Goal: Complete application form

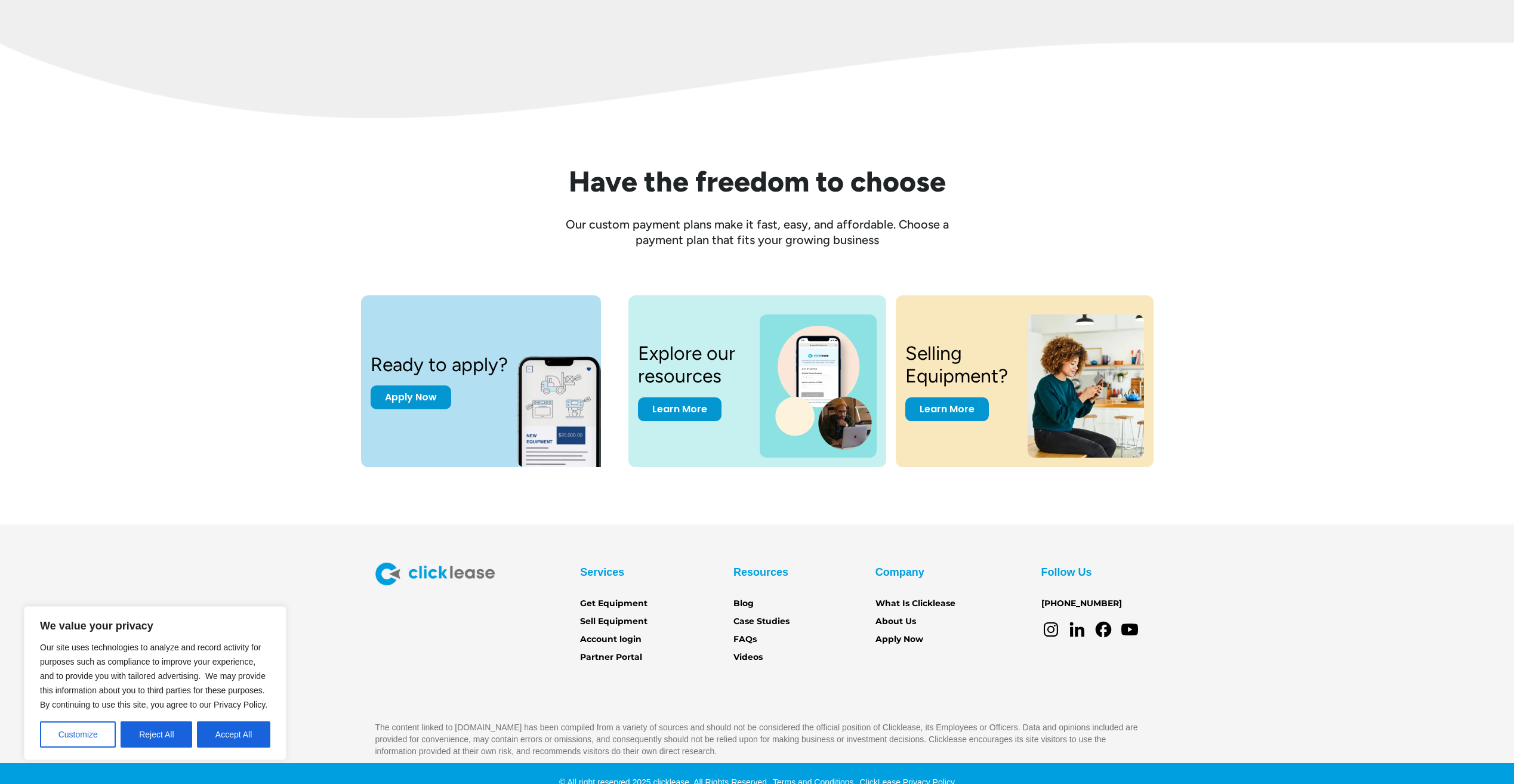
scroll to position [1483, 0]
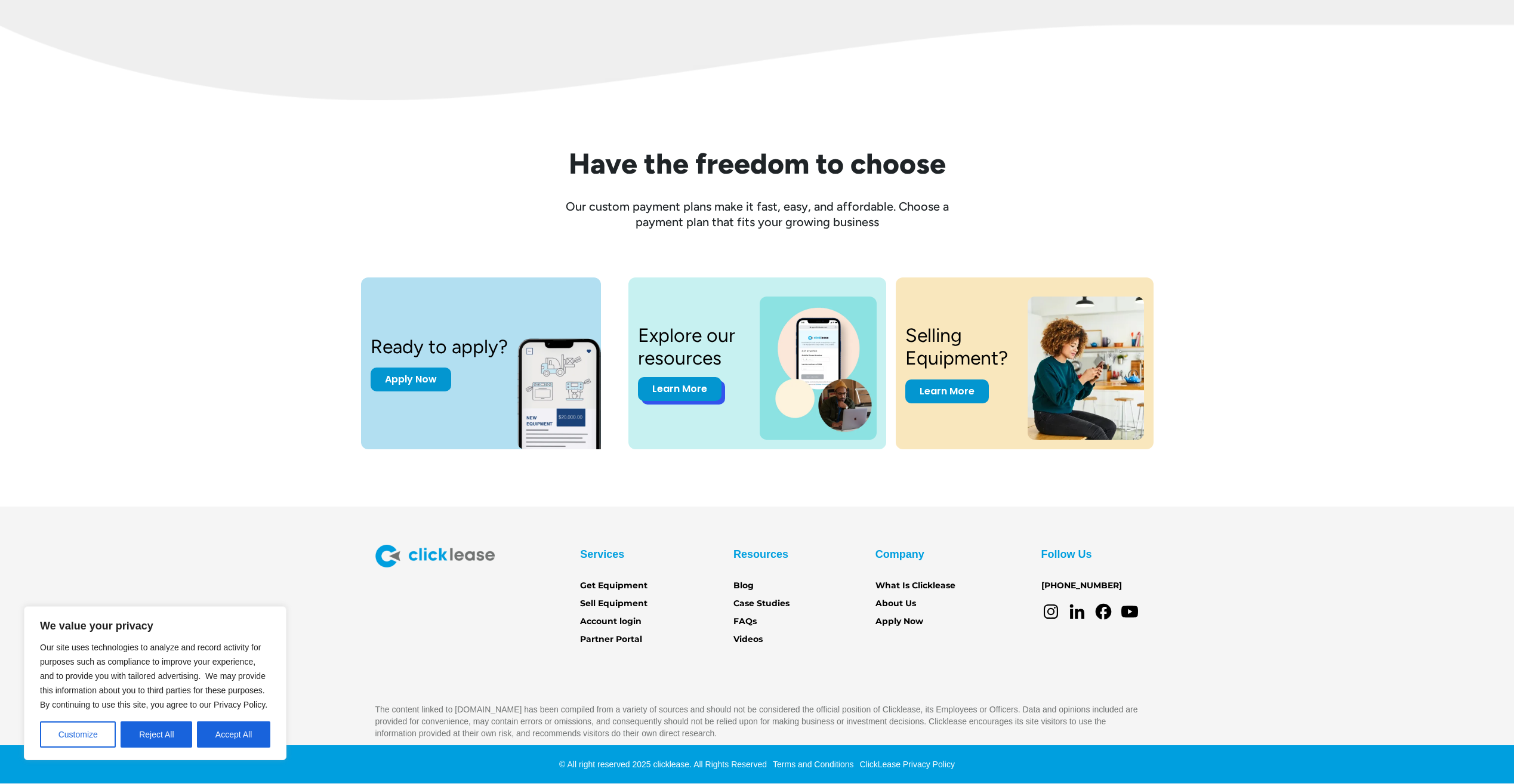
click at [672, 389] on link "Learn More" at bounding box center [679, 389] width 84 height 24
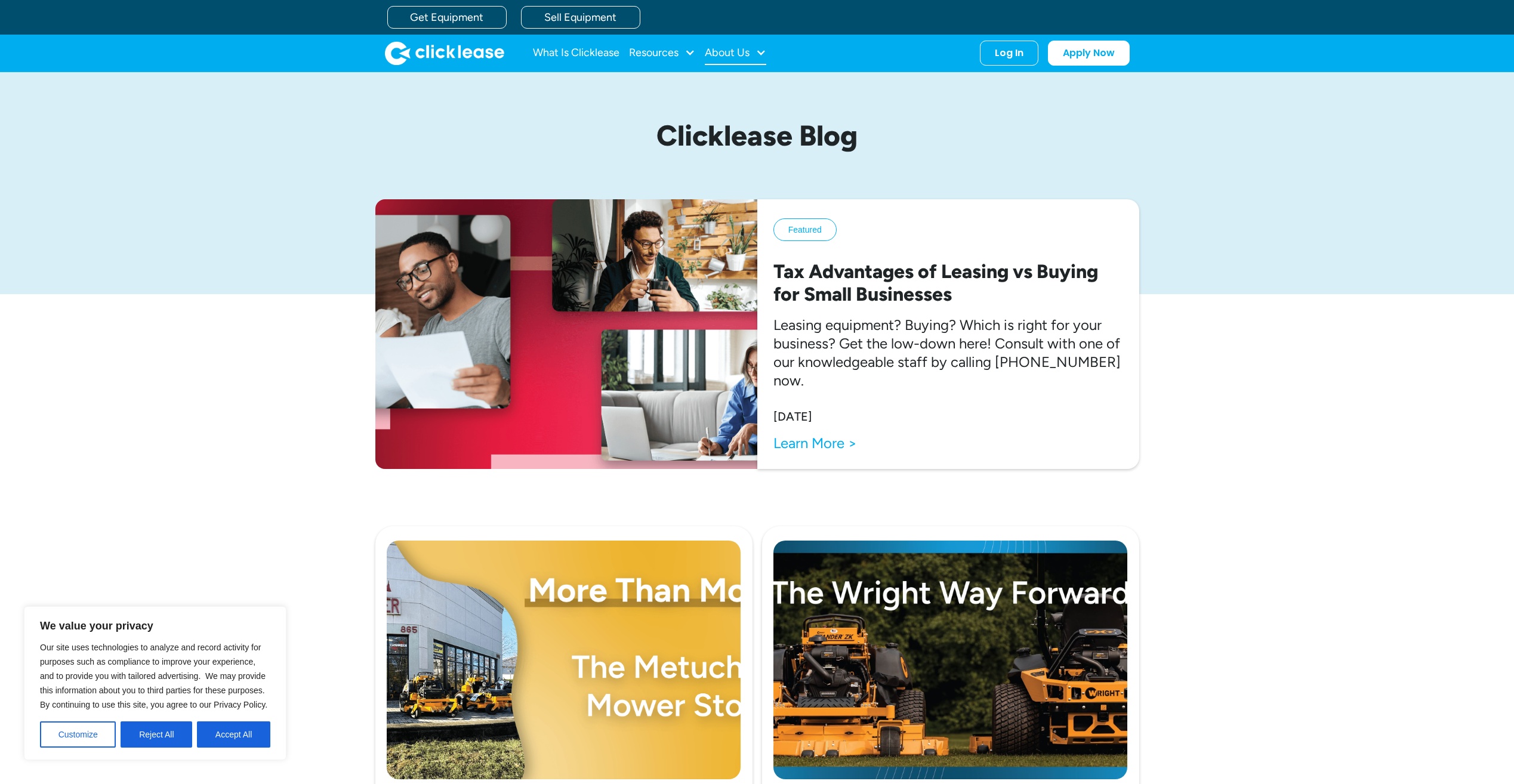
click at [765, 52] on div at bounding box center [761, 52] width 11 height 11
click at [741, 89] on link "About Us" at bounding box center [737, 92] width 51 height 22
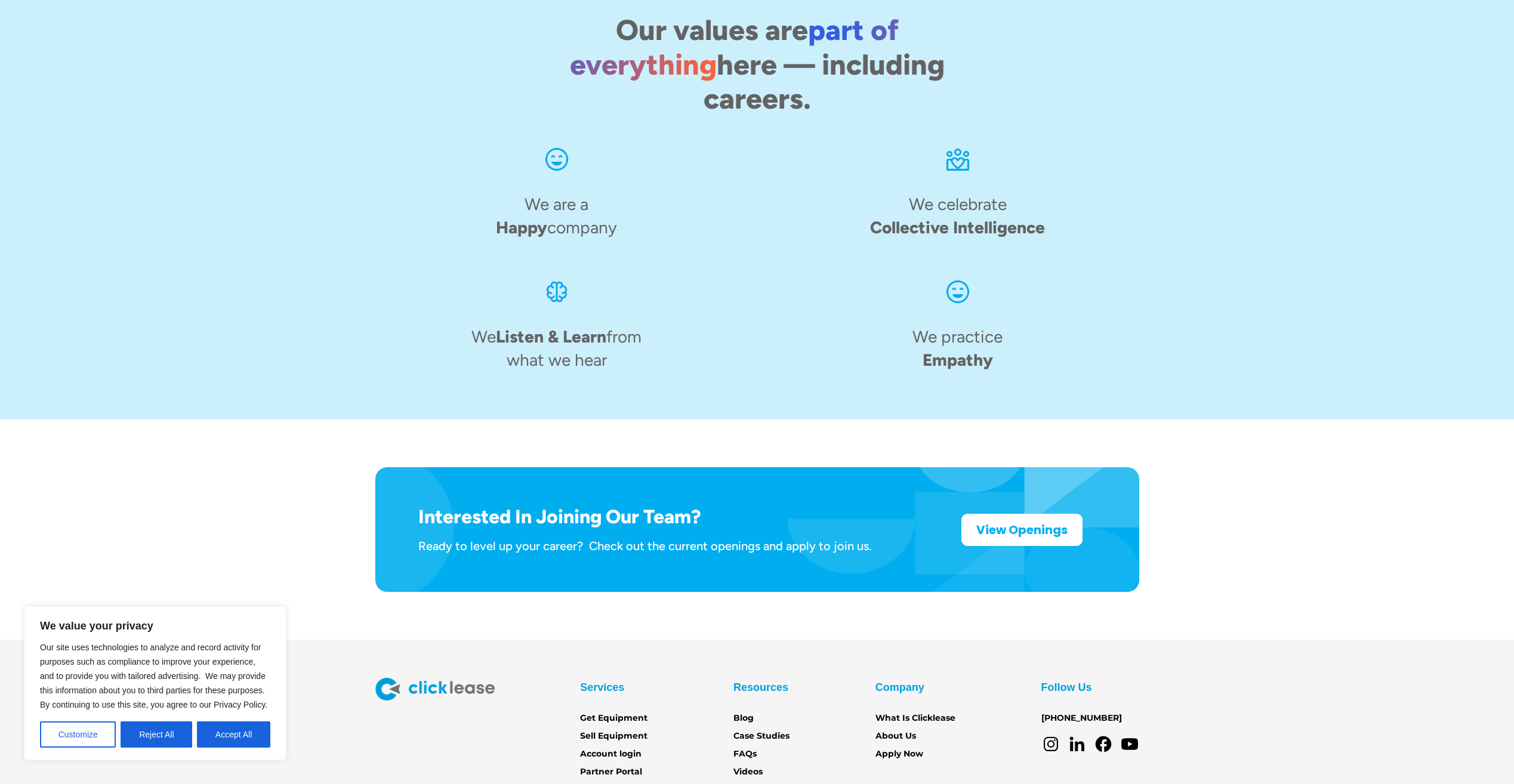
scroll to position [1616, 0]
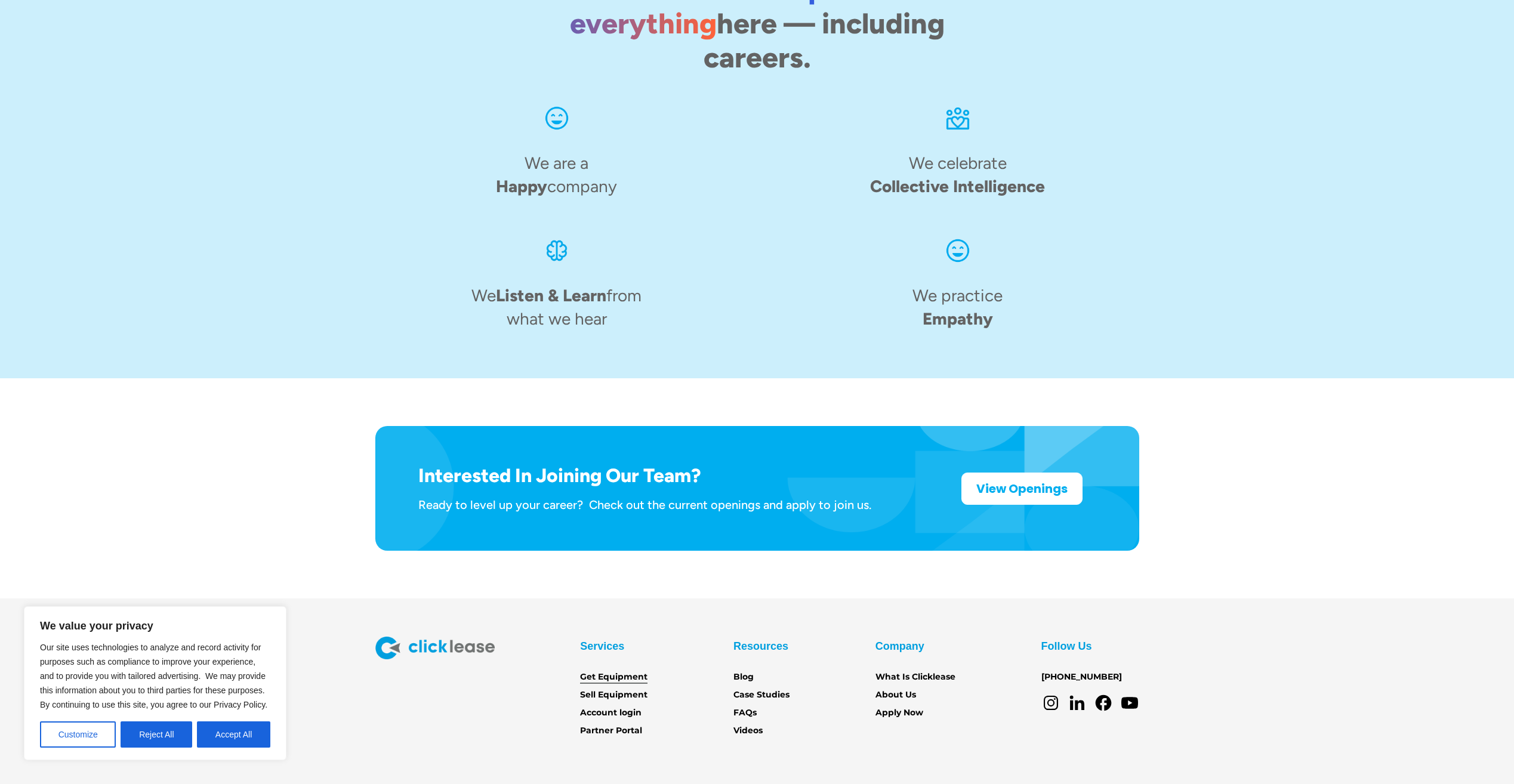
click at [610, 670] on link "Get Equipment" at bounding box center [614, 677] width 68 height 13
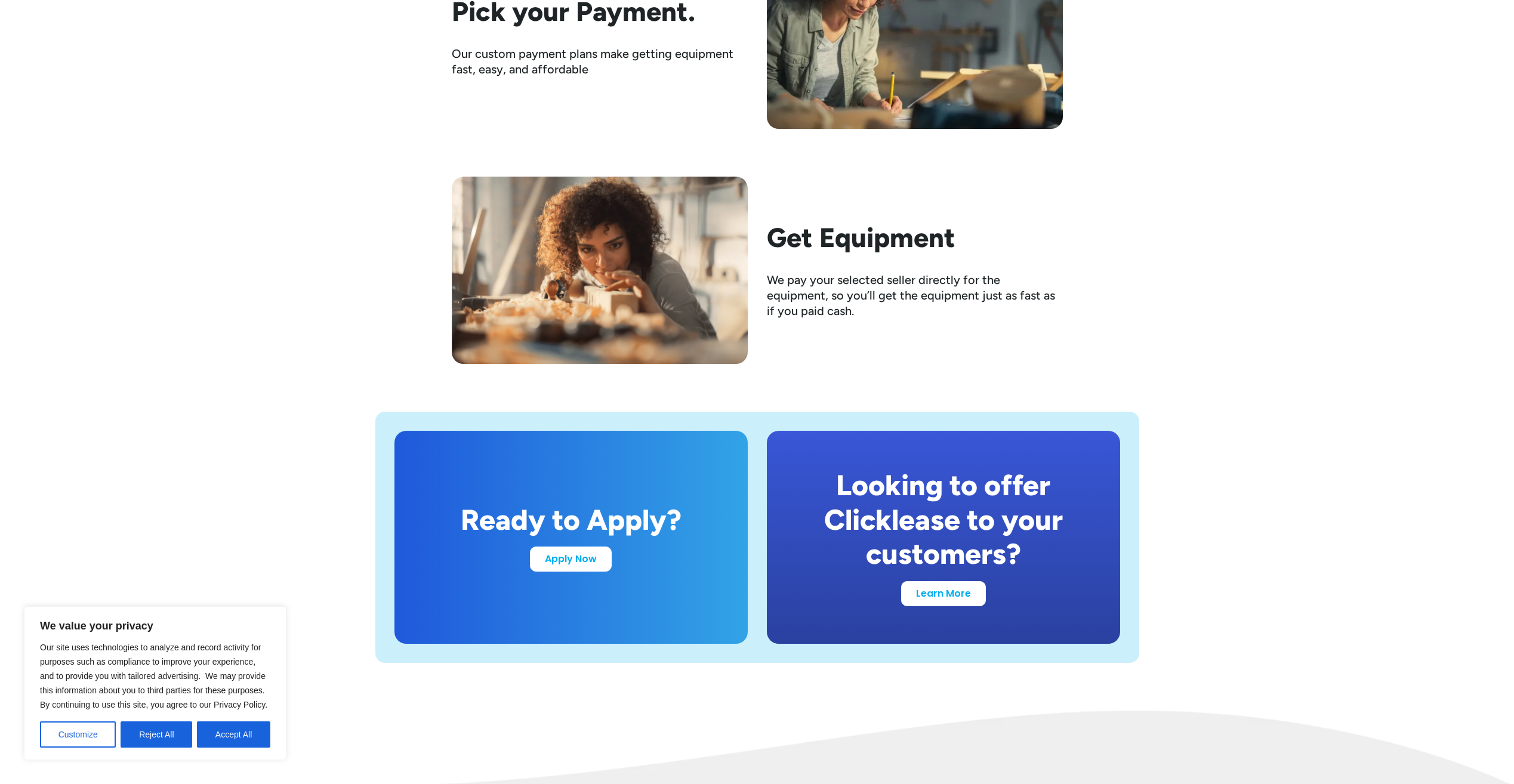
scroll to position [1968, 0]
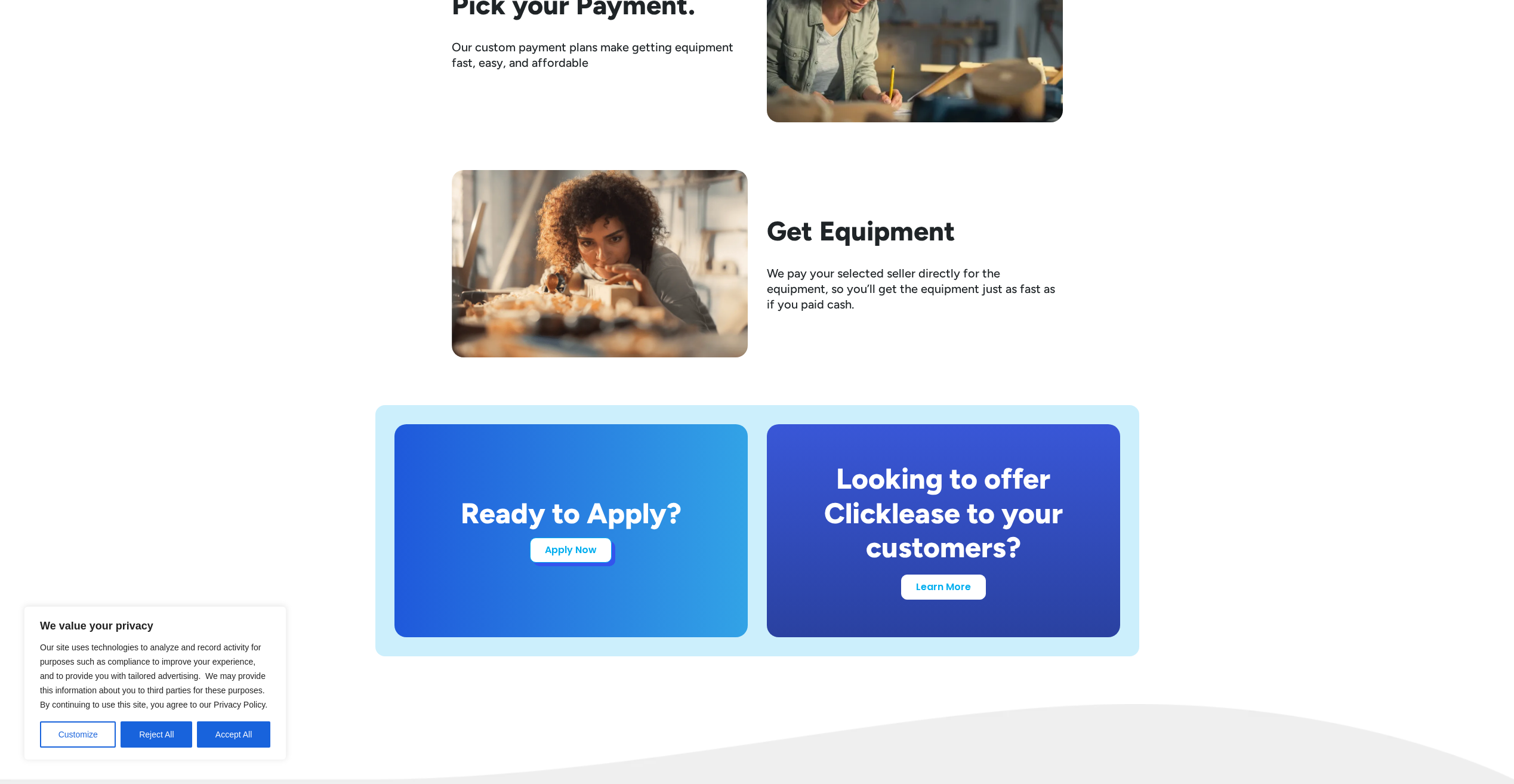
click at [572, 553] on link "Apply Now" at bounding box center [571, 550] width 82 height 25
